Goal: Register for event/course

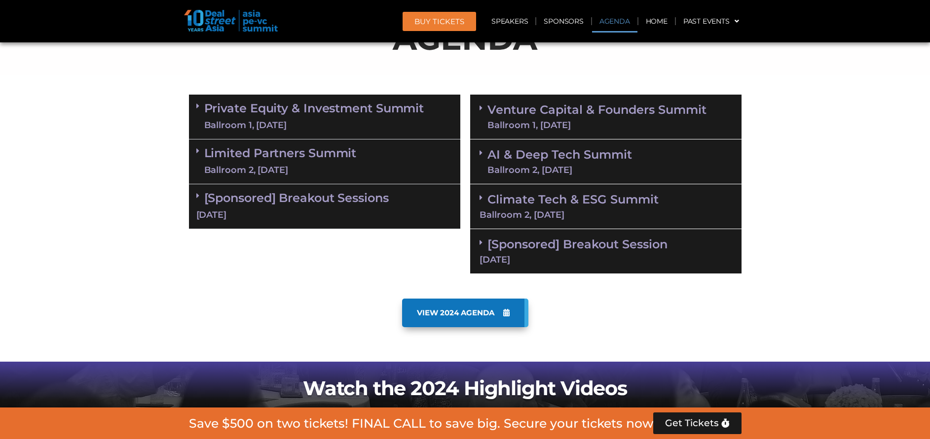
scroll to position [559, 0]
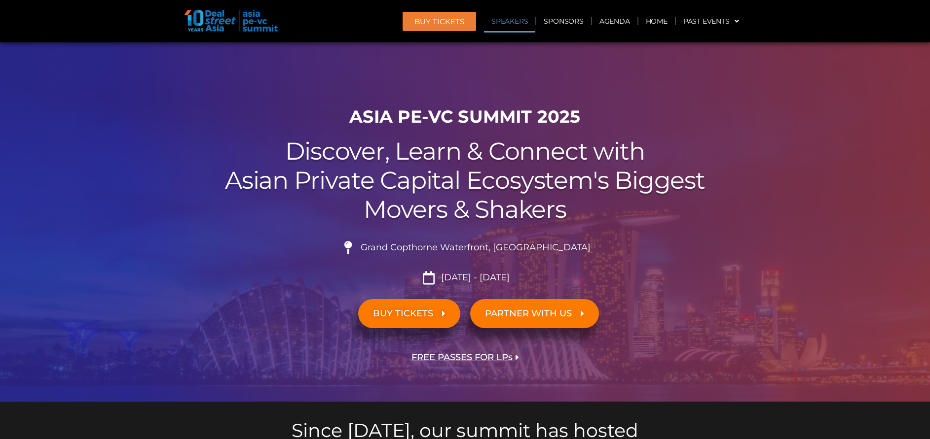
scroll to position [1159, 0]
